Goal: Browse casually

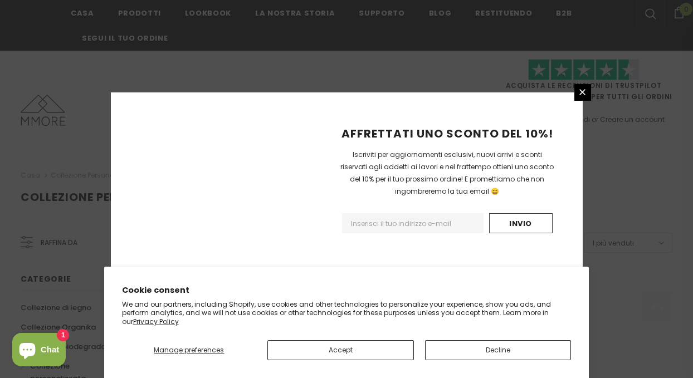
scroll to position [787, 0]
